Goal: Transaction & Acquisition: Purchase product/service

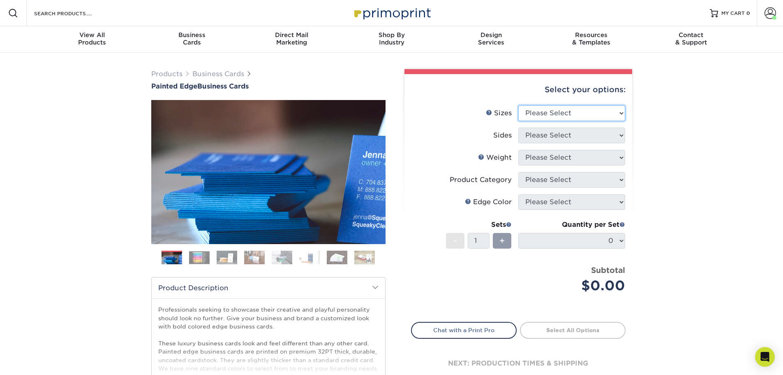
click at [540, 109] on select "Please Select 2" x 3.5" - Standard 2.125" x 3.375" - European 2.5" x 2.5" - Squ…" at bounding box center [572, 113] width 107 height 16
select select "2.00x3.50"
click at [519, 105] on select "Please Select 2" x 3.5" - Standard 2.125" x 3.375" - European 2.5" x 2.5" - Squ…" at bounding box center [572, 113] width 107 height 16
click at [550, 140] on select "Please Select Print Both Sides Print Front Only" at bounding box center [572, 135] width 107 height 16
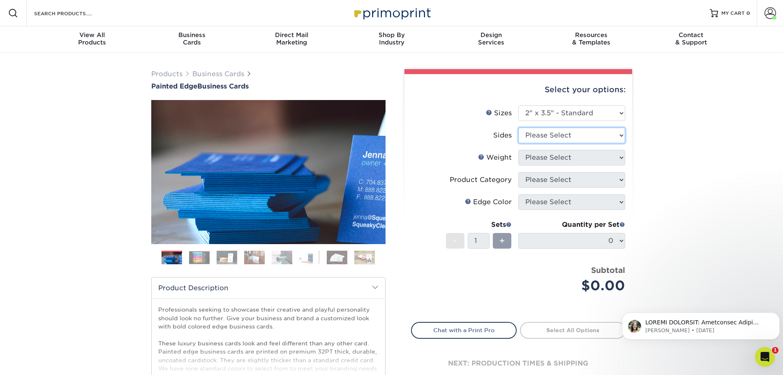
select select "13abbda7-1d64-4f25-8bb2-c179b224825d"
click at [519, 127] on select "Please Select Print Both Sides Print Front Only" at bounding box center [572, 135] width 107 height 16
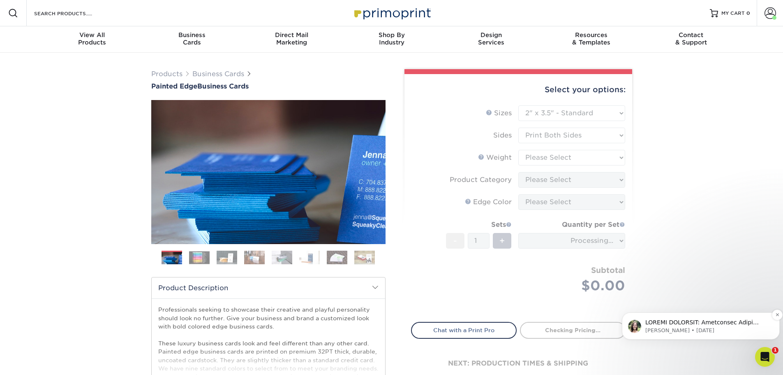
click at [720, 332] on p "[PERSON_NAME] • [DATE]" at bounding box center [708, 330] width 124 height 7
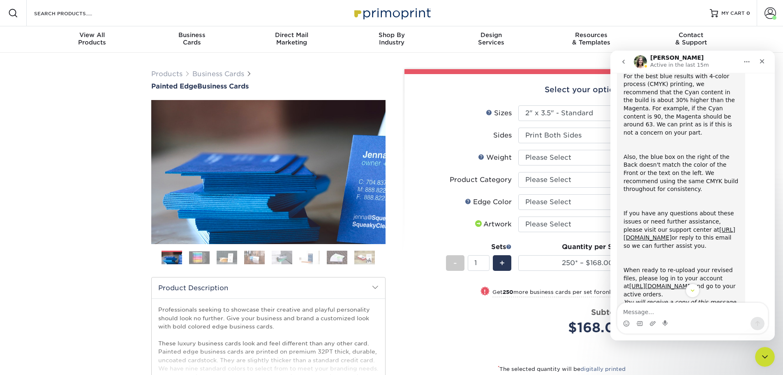
scroll to position [145, 0]
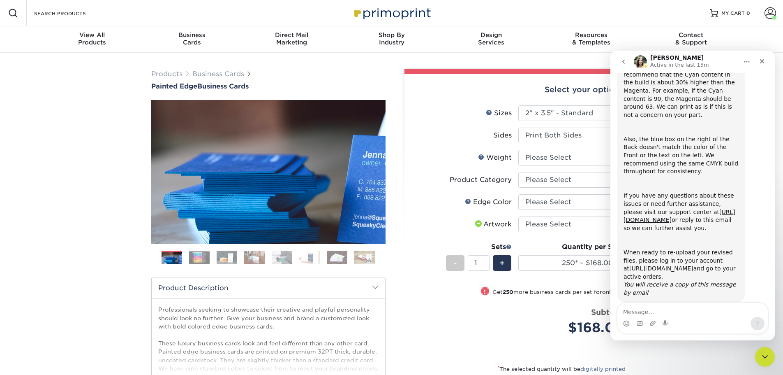
click at [619, 61] on button "go back" at bounding box center [624, 62] width 16 height 16
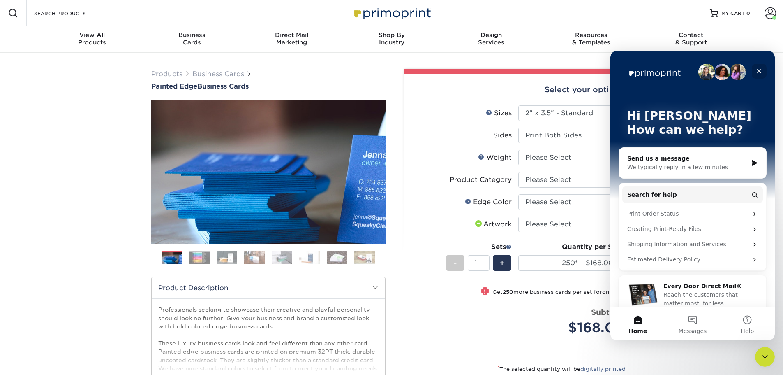
click at [762, 69] on icon "Close" at bounding box center [759, 71] width 7 height 7
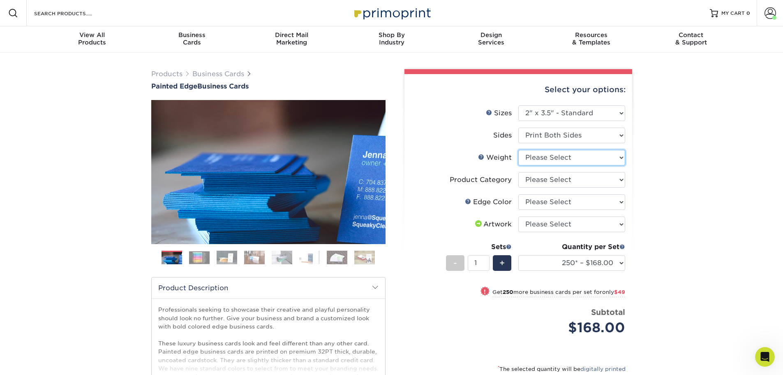
click at [581, 160] on select "Please Select 32PTUC" at bounding box center [572, 158] width 107 height 16
select select "32PTUC"
click at [519, 150] on select "Please Select 32PTUC" at bounding box center [572, 158] width 107 height 16
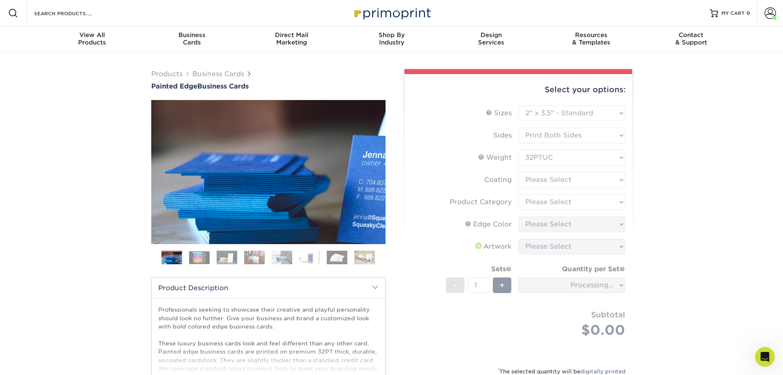
click at [575, 178] on form "Sizes Help Sizes Please Select 2" x 3.5" - Standard 2.125" x 3.375" - European …" at bounding box center [518, 230] width 215 height 251
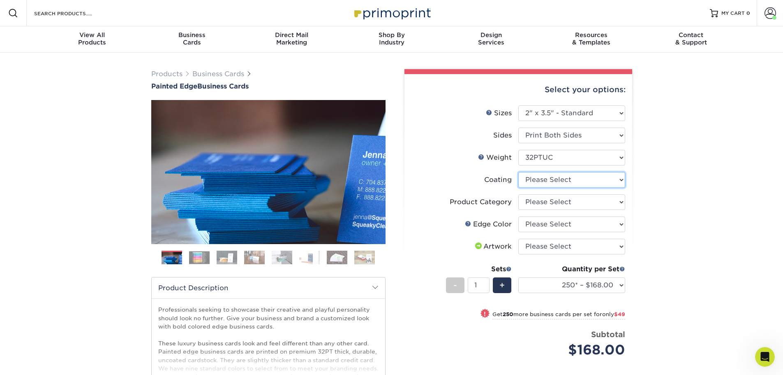
click at [579, 180] on select at bounding box center [572, 180] width 107 height 16
select select "3e7618de-abca-4bda-9f97-8b9129e913d8"
click at [519, 172] on select at bounding box center [572, 180] width 107 height 16
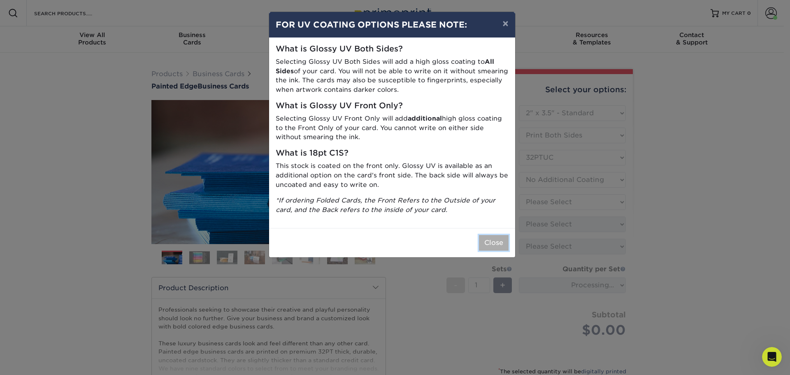
click at [488, 241] on button "Close" at bounding box center [494, 243] width 30 height 16
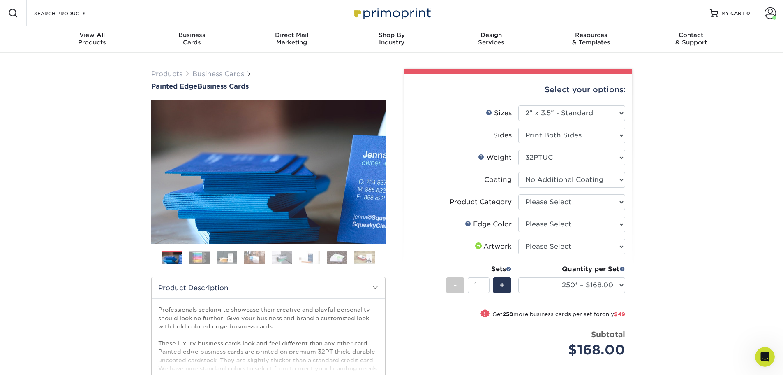
click at [650, 219] on div "Products Business Cards Painted Edge Business Cards Previous Next" at bounding box center [391, 275] width 783 height 445
click at [585, 204] on select "Please Select Business Cards" at bounding box center [572, 202] width 107 height 16
select select "3b5148f1-0588-4f88-a218-97bcfdce65c1"
click at [519, 194] on select "Please Select Business Cards" at bounding box center [572, 202] width 107 height 16
click at [574, 227] on select "Please Select Charcoal Black Brown Blue Pearlescent Blue Pearlescent Gold Pearl…" at bounding box center [572, 224] width 107 height 16
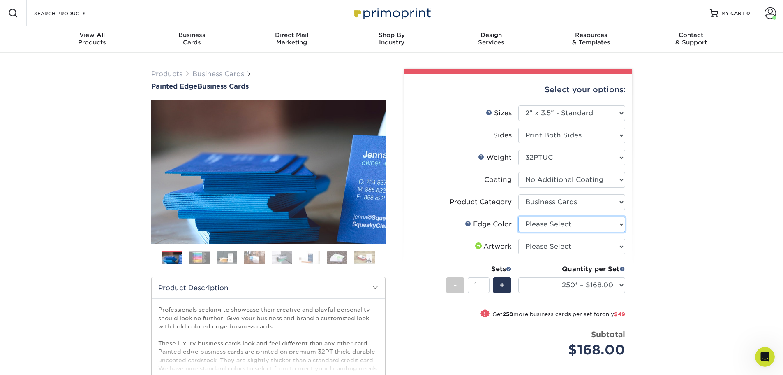
select select "1ae850e6-61c5-45b7-a71d-f488378c5a25"
click at [519, 216] on select "Please Select Charcoal Black Brown Blue Pearlescent Blue Pearlescent Gold Pearl…" at bounding box center [572, 224] width 107 height 16
drag, startPoint x: 543, startPoint y: 238, endPoint x: 542, endPoint y: 244, distance: 6.4
click at [542, 244] on select "Please Select I will upload files I need a design - $100" at bounding box center [572, 247] width 107 height 16
select select "upload"
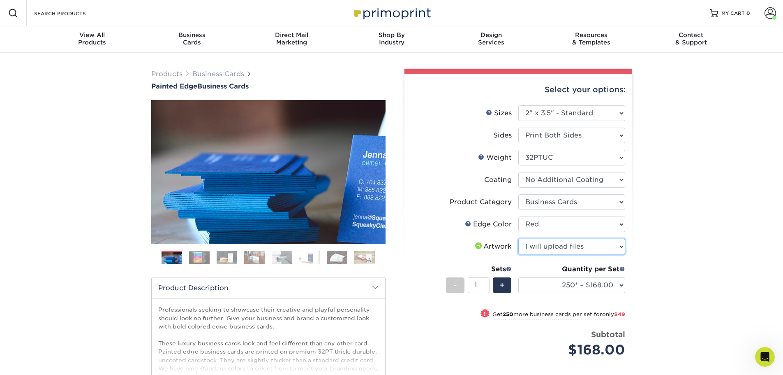
click at [519, 239] on select "Please Select I will upload files I need a design - $100" at bounding box center [572, 247] width 107 height 16
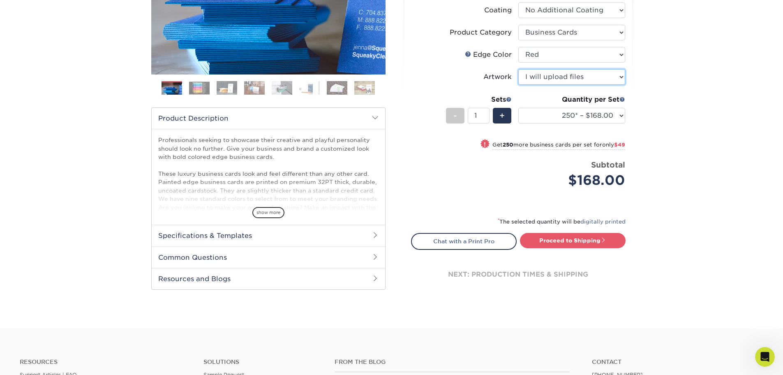
scroll to position [164, 0]
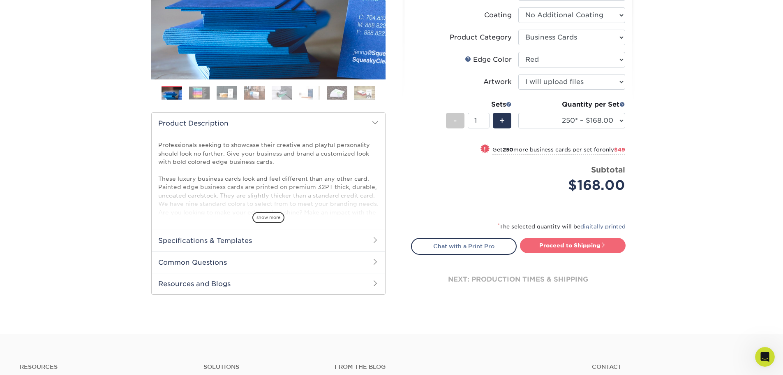
click at [614, 244] on link "Proceed to Shipping" at bounding box center [573, 245] width 106 height 15
type input "Set 1"
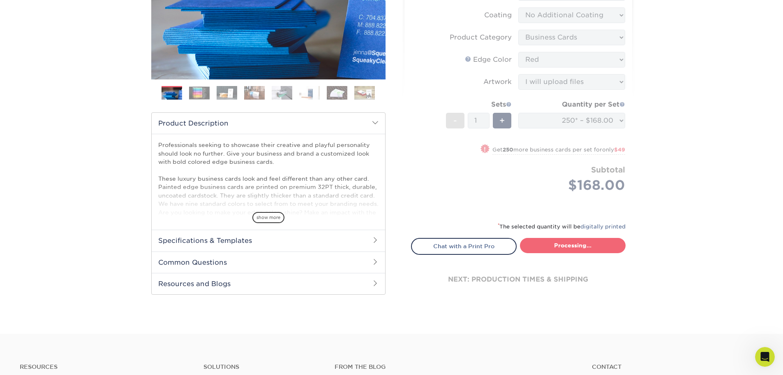
select select "b1d50ed3-fc81-464d-a1d8-d1915fbce704"
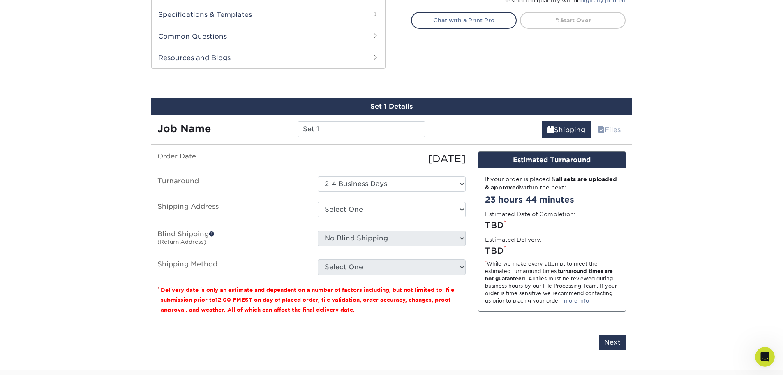
scroll to position [425, 0]
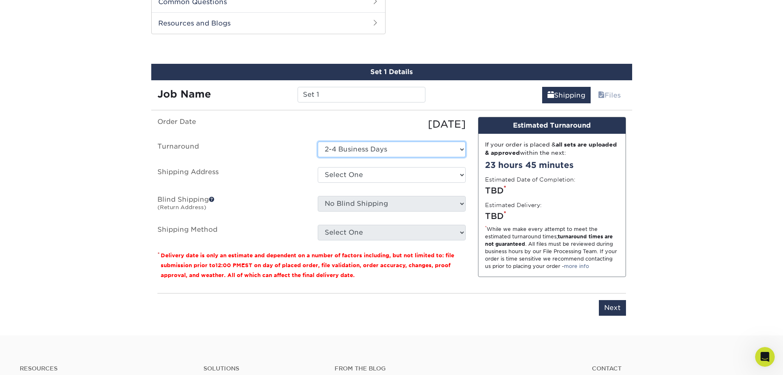
click at [362, 148] on select "Select One 2-4 Business Days" at bounding box center [392, 149] width 148 height 16
click at [361, 149] on select "Select One 2-4 Business Days" at bounding box center [392, 149] width 148 height 16
click at [278, 183] on label "Shipping Address" at bounding box center [231, 176] width 160 height 19
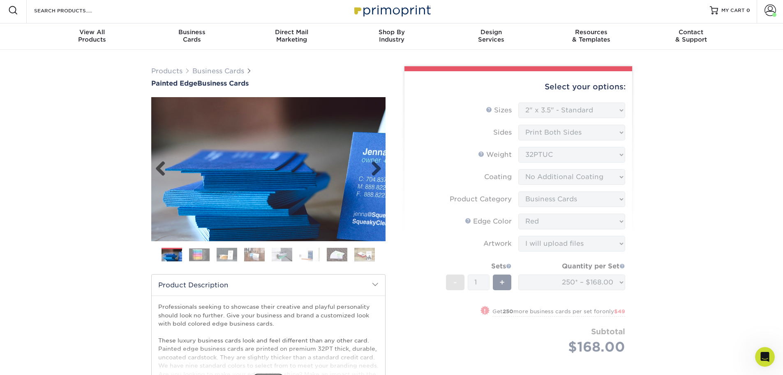
scroll to position [0, 0]
